Goal: Navigation & Orientation: Go to known website

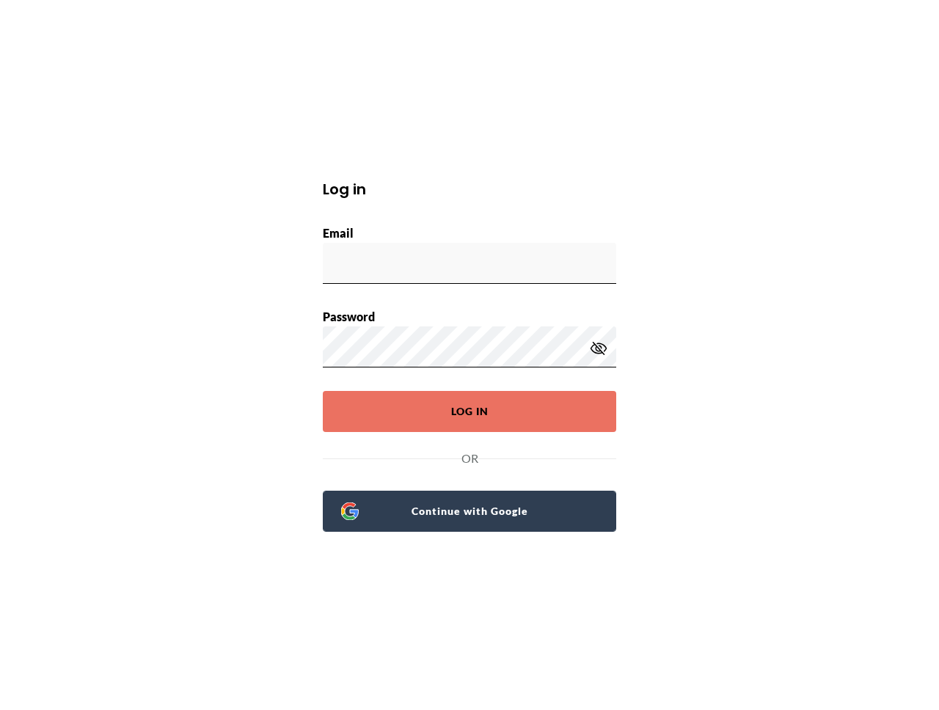
click at [422, 528] on link "Continue with Google" at bounding box center [469, 511] width 293 height 41
